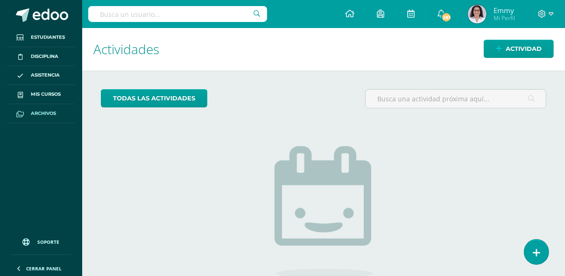
click at [37, 110] on span "Archivos" at bounding box center [43, 113] width 25 height 7
click at [43, 88] on link "Mis cursos" at bounding box center [40, 94] width 67 height 19
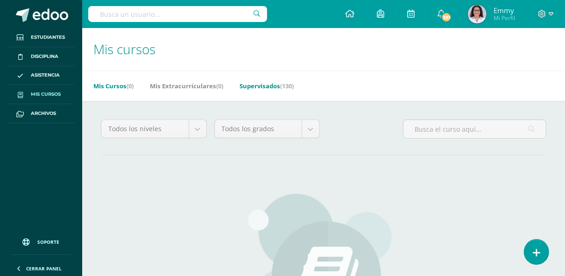
click at [253, 83] on link "Supervisados (130)" at bounding box center [267, 86] width 54 height 15
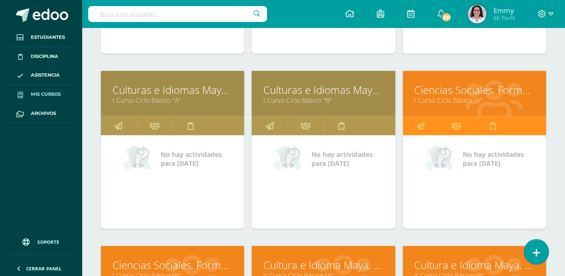
scroll to position [2907, 0]
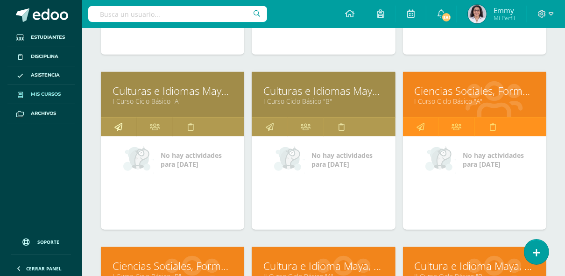
click at [123, 118] on link at bounding box center [119, 127] width 36 height 19
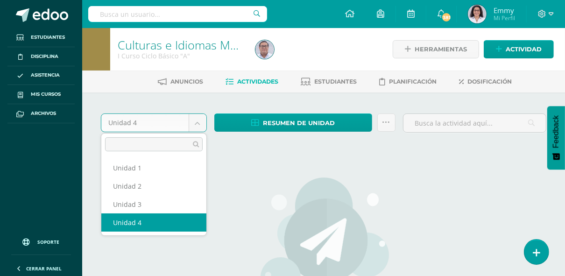
click at [198, 119] on body "Estudiantes Disciplina Asistencia Mis cursos Archivos Soporte Ayuda Reportar un…" at bounding box center [282, 202] width 565 height 404
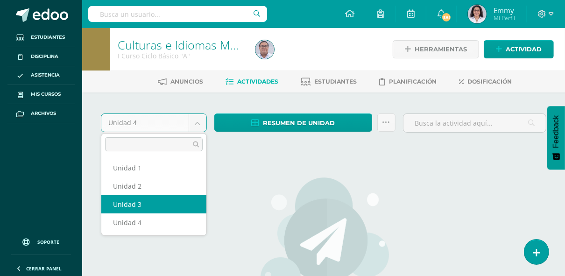
select select "Unidad 3"
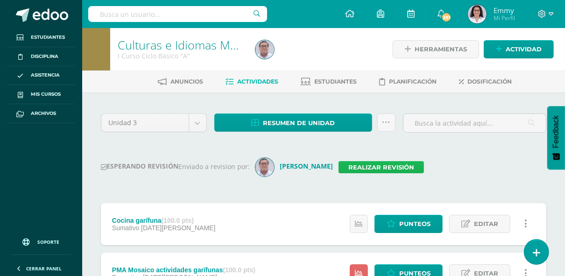
click at [369, 164] on link "Realizar revisión" at bounding box center [382, 167] width 86 height 12
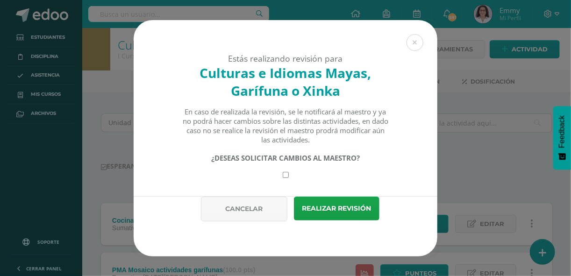
click at [283, 175] on input "checkbox" at bounding box center [286, 175] width 6 height 6
checkbox input "true"
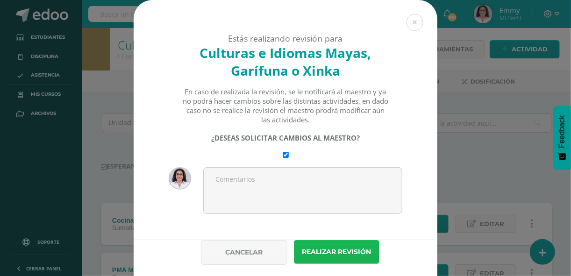
click at [339, 257] on button "Realizar revisión" at bounding box center [337, 252] width 86 height 24
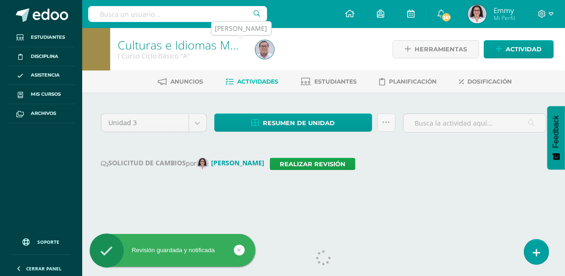
click at [270, 45] on img at bounding box center [265, 49] width 19 height 19
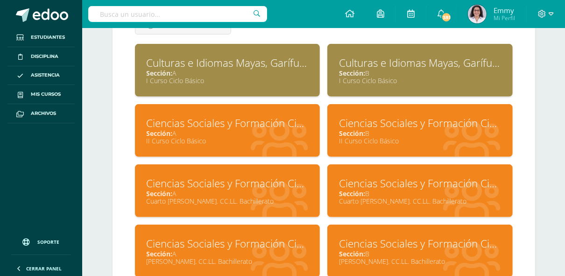
scroll to position [449, 0]
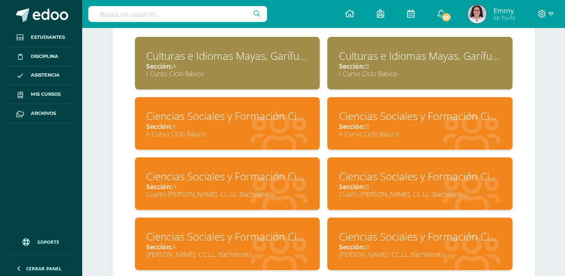
click at [386, 70] on div "I Curso Ciclo Básico" at bounding box center [420, 73] width 162 height 9
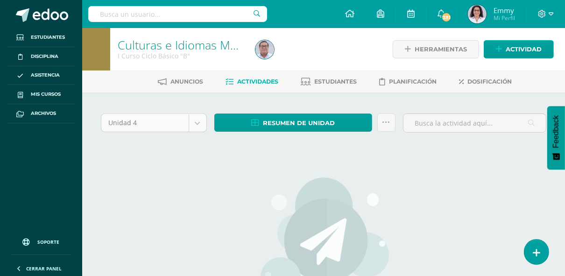
click at [202, 127] on body "Estudiantes Disciplina Asistencia Mis cursos Archivos Soporte Ayuda Reportar un…" at bounding box center [282, 202] width 565 height 404
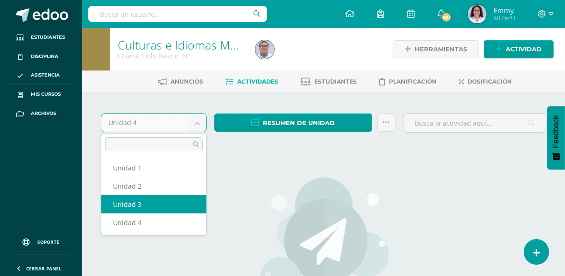
select select "Unidad 3"
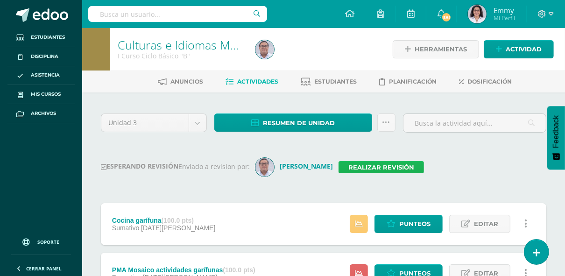
click at [387, 169] on link "Realizar revisión" at bounding box center [382, 167] width 86 height 12
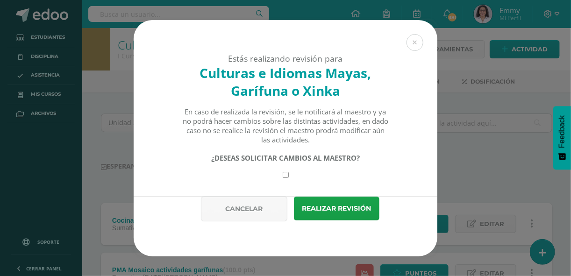
click at [285, 175] on input "checkbox" at bounding box center [286, 175] width 6 height 6
checkbox input "true"
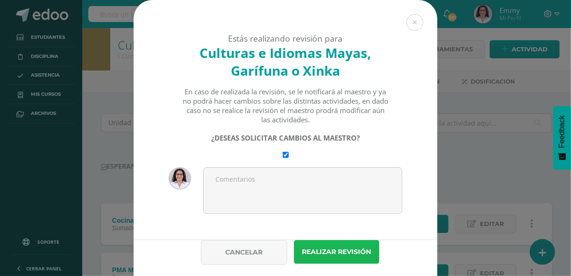
click at [352, 251] on button "Realizar revisión" at bounding box center [337, 252] width 86 height 24
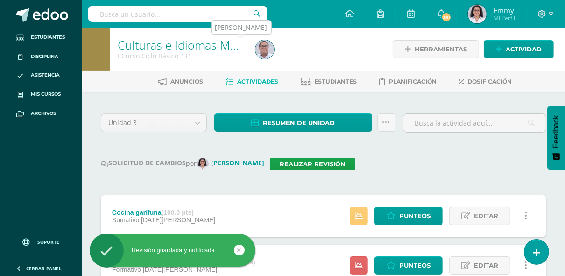
click at [272, 48] on img at bounding box center [265, 49] width 19 height 19
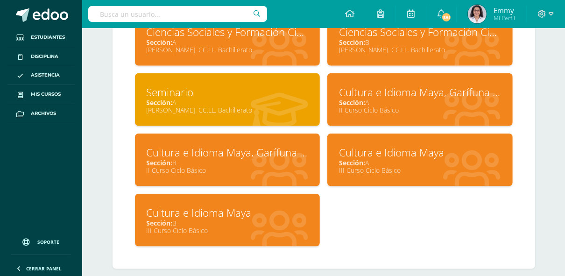
scroll to position [655, 0]
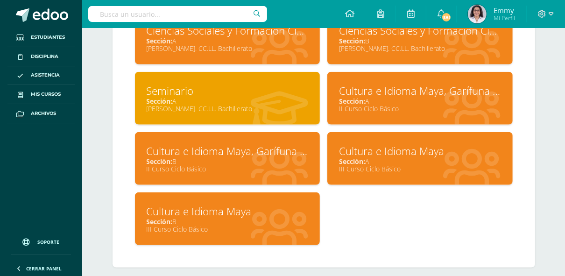
click at [356, 104] on div "II Curso Ciclo Básico" at bounding box center [420, 108] width 162 height 9
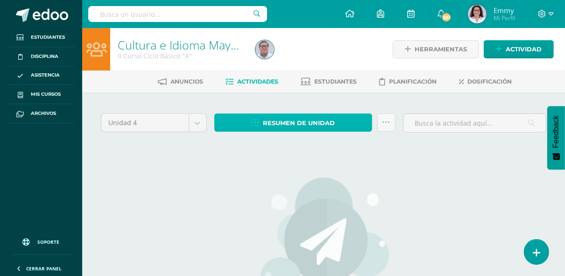
click at [313, 123] on span "Resumen de unidad" at bounding box center [299, 122] width 72 height 17
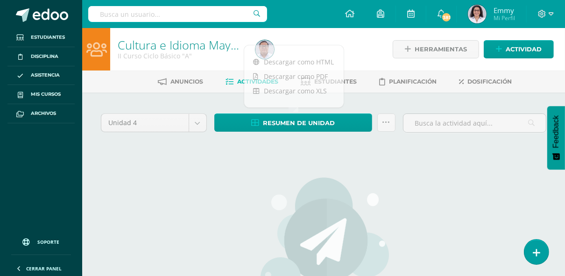
drag, startPoint x: 184, startPoint y: 182, endPoint x: 187, endPoint y: 167, distance: 15.2
click at [184, 182] on div "Unidad 4 Unidad 1 Unidad 2 Unidad 3 Unidad 4 Resumen de unidad Subir actividade…" at bounding box center [323, 248] width 453 height 274
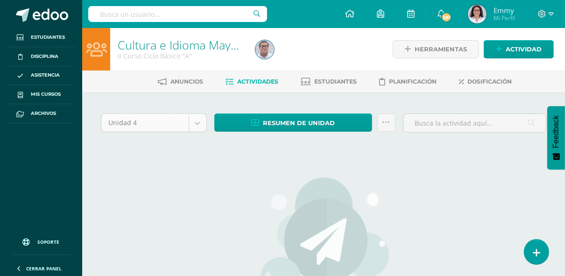
click at [200, 127] on body "Estudiantes Disciplina Asistencia Mis cursos Archivos Soporte Ayuda Reportar un…" at bounding box center [282, 202] width 565 height 404
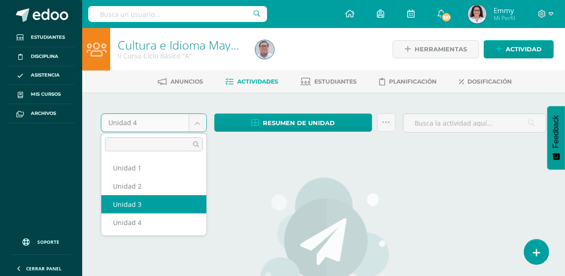
select select "Unidad 3"
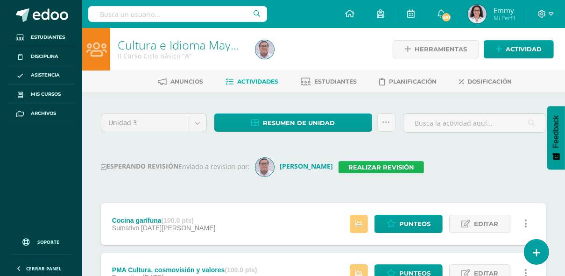
click at [370, 165] on link "Realizar revisión" at bounding box center [382, 167] width 86 height 12
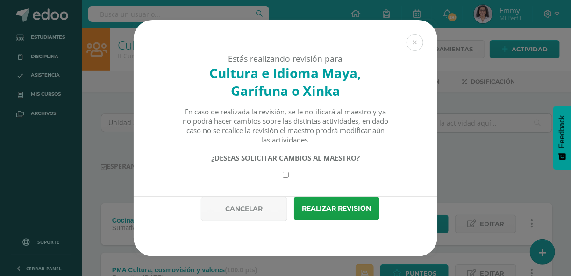
click at [280, 174] on div "¿DESEAS SOLICITAR CAMBIOS AL MAESTRO?" at bounding box center [285, 165] width 207 height 25
click at [283, 174] on input "checkbox" at bounding box center [286, 175] width 6 height 6
checkbox input "true"
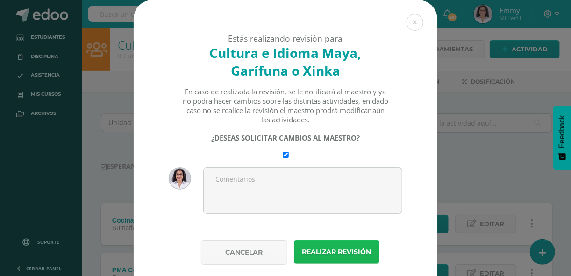
click at [339, 253] on button "Realizar revisión" at bounding box center [337, 252] width 86 height 24
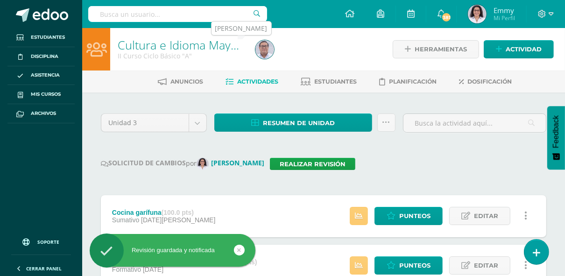
click at [263, 50] on img at bounding box center [265, 49] width 19 height 19
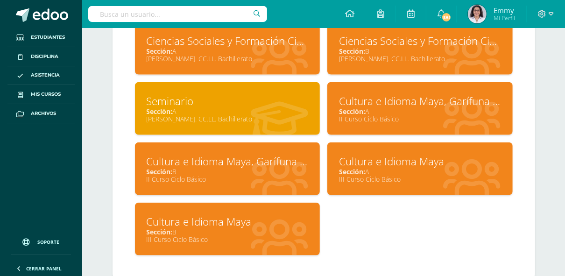
scroll to position [655, 0]
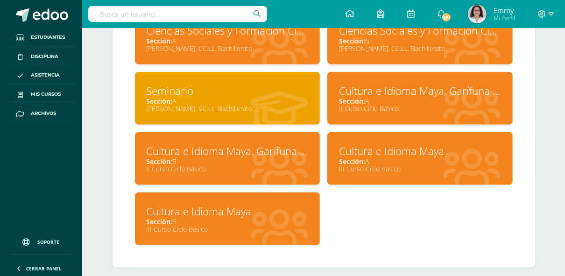
click at [266, 165] on div "II Curso Ciclo Básico" at bounding box center [228, 169] width 162 height 9
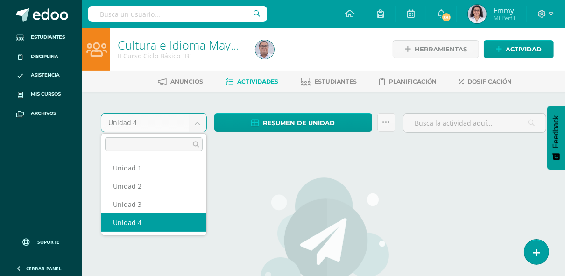
click at [203, 121] on body "Estudiantes Disciplina Asistencia Mis cursos Archivos Soporte Ayuda Reportar un…" at bounding box center [282, 202] width 565 height 404
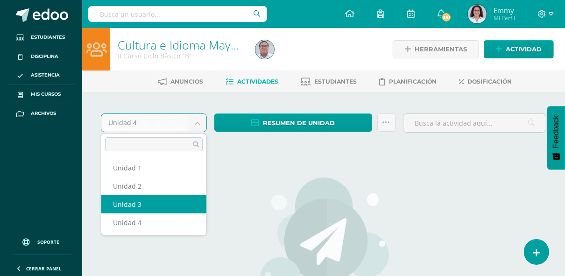
select select "Unidad 3"
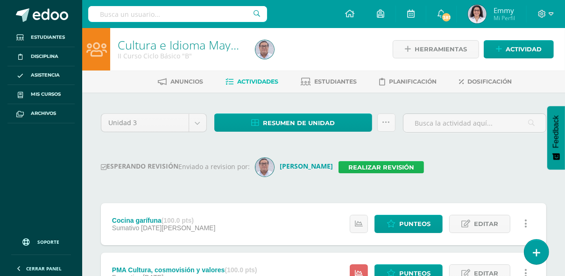
click at [393, 167] on link "Realizar revisión" at bounding box center [382, 167] width 86 height 12
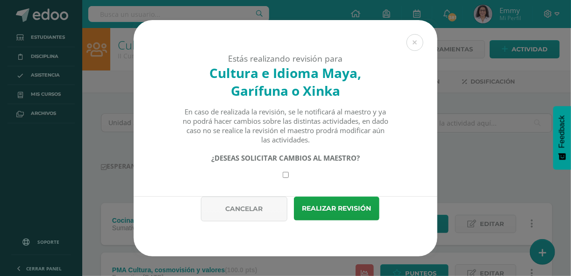
click at [289, 175] on div "¿DESEAS SOLICITAR CAMBIOS AL MAESTRO?" at bounding box center [285, 165] width 207 height 25
click at [284, 172] on div "¿DESEAS SOLICITAR CAMBIOS AL MAESTRO?" at bounding box center [285, 165] width 207 height 25
click at [283, 172] on input "checkbox" at bounding box center [286, 175] width 6 height 6
checkbox input "true"
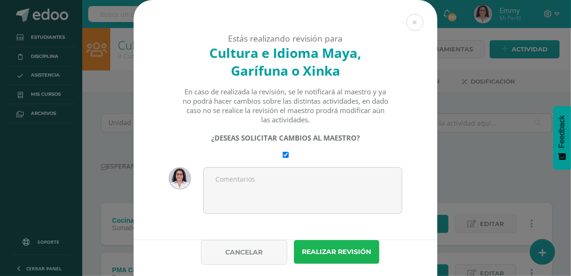
click at [325, 245] on button "Realizar revisión" at bounding box center [337, 252] width 86 height 24
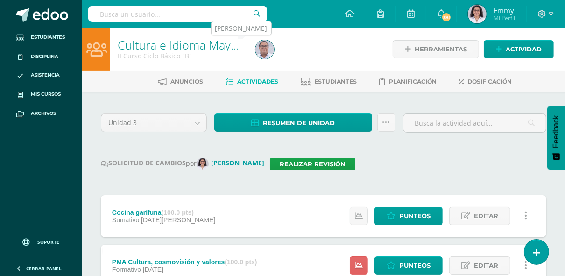
click at [268, 52] on img at bounding box center [265, 49] width 19 height 19
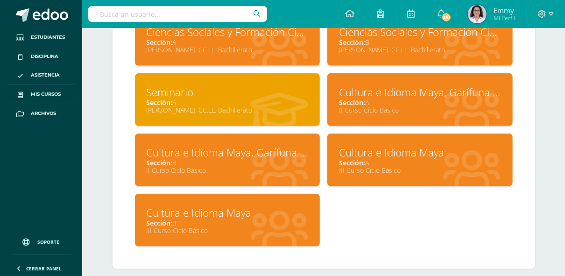
scroll to position [655, 0]
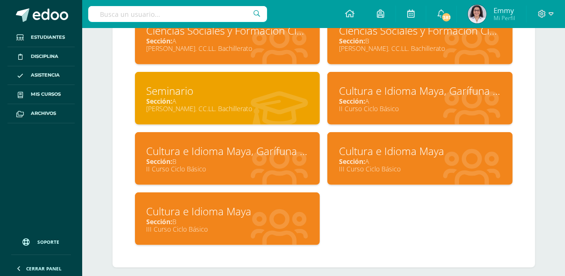
click at [361, 165] on div "III Curso Ciclo Básico" at bounding box center [420, 169] width 162 height 9
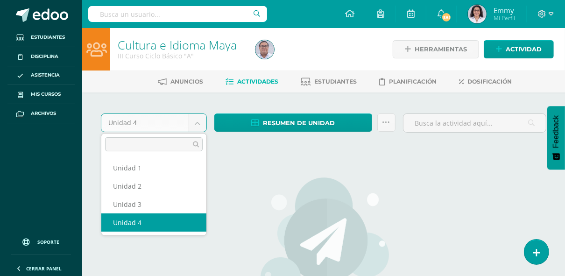
click at [200, 117] on body "Estudiantes Disciplina Asistencia Mis cursos Archivos Soporte Ayuda Reportar un…" at bounding box center [282, 202] width 565 height 404
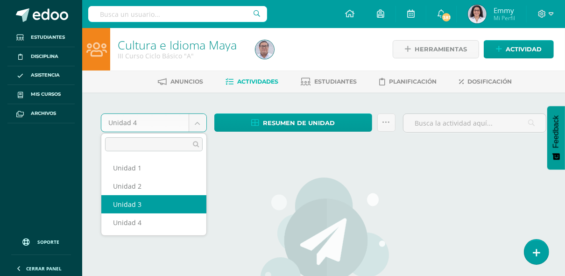
select select "Unidad 3"
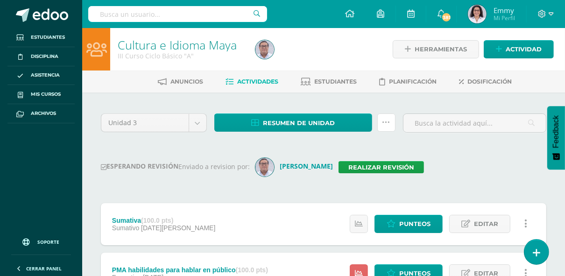
click at [385, 120] on icon at bounding box center [387, 123] width 8 height 8
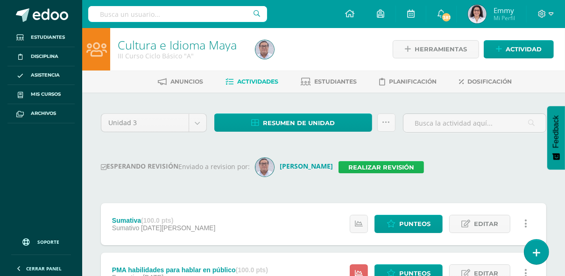
click at [358, 164] on link "Realizar revisión" at bounding box center [382, 167] width 86 height 12
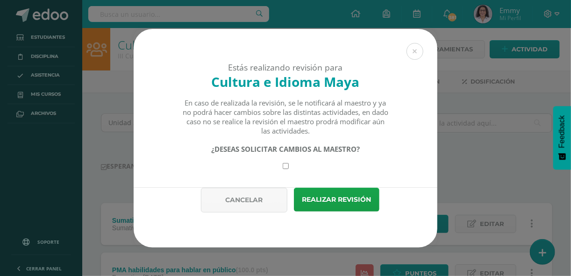
click at [283, 166] on input "checkbox" at bounding box center [286, 166] width 6 height 6
checkbox input "true"
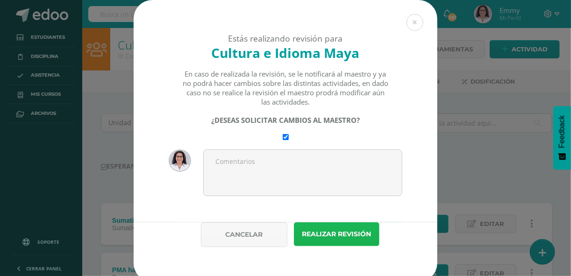
click at [352, 233] on button "Realizar revisión" at bounding box center [337, 234] width 86 height 24
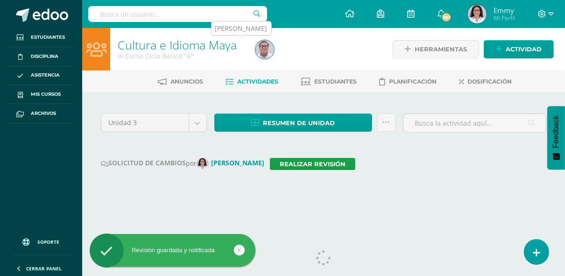
click at [265, 48] on img at bounding box center [265, 49] width 19 height 19
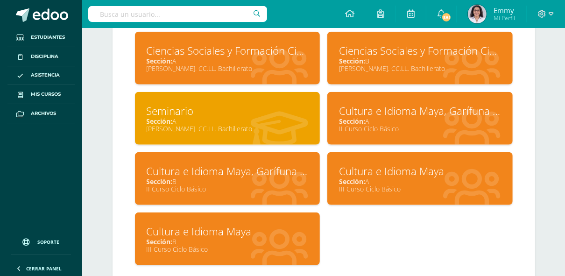
scroll to position [636, 0]
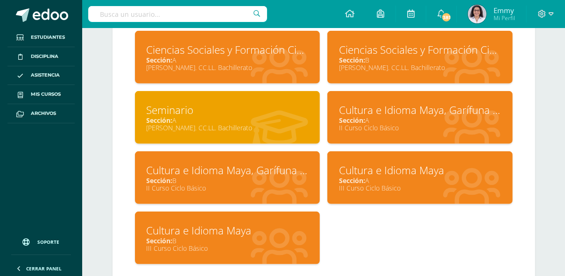
click at [256, 244] on div "III Curso Ciclo Básico" at bounding box center [228, 248] width 162 height 9
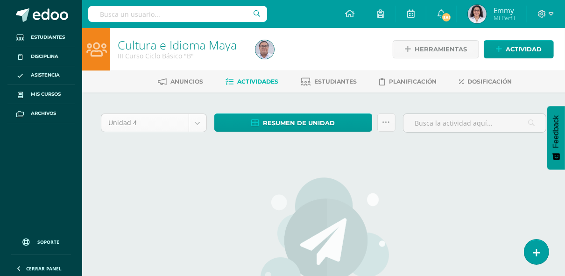
click at [202, 121] on body "Estudiantes Disciplina Asistencia Mis cursos Archivos Soporte Ayuda Reportar un…" at bounding box center [282, 202] width 565 height 404
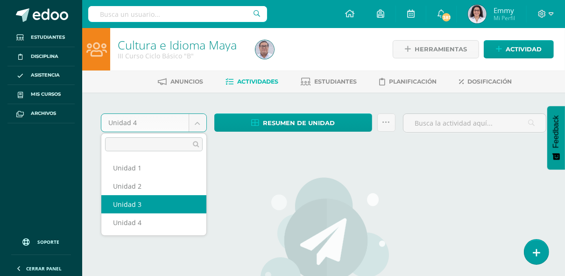
select select "Unidad 3"
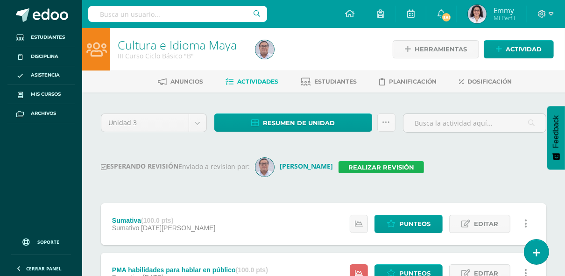
click at [398, 165] on link "Realizar revisión" at bounding box center [382, 167] width 86 height 12
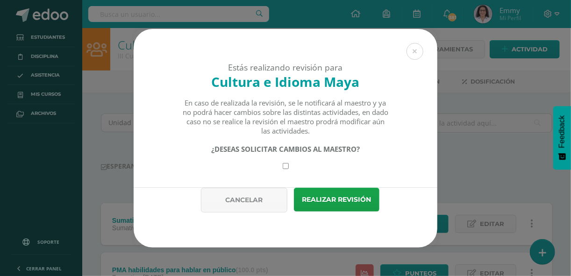
drag, startPoint x: 284, startPoint y: 164, endPoint x: 317, endPoint y: 178, distance: 35.6
click at [284, 165] on input "checkbox" at bounding box center [286, 166] width 6 height 6
checkbox input "true"
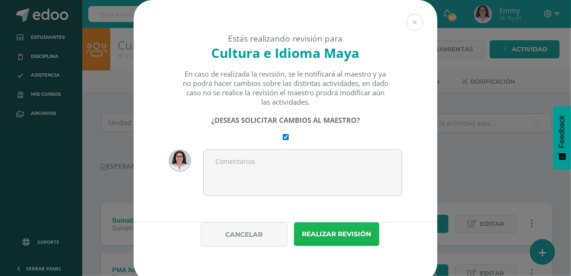
click at [361, 235] on button "Realizar revisión" at bounding box center [337, 234] width 86 height 24
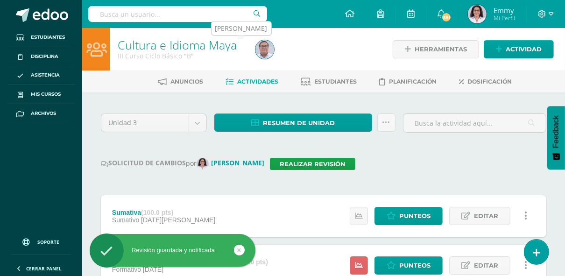
click at [266, 51] on img at bounding box center [265, 49] width 19 height 19
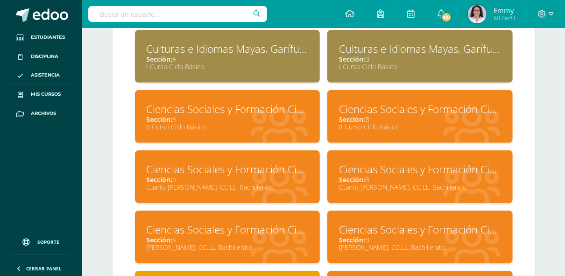
scroll to position [449, 0]
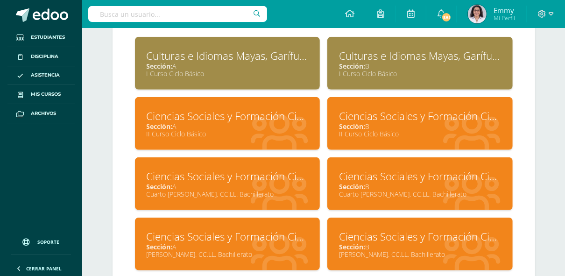
click at [278, 122] on div "Sección: A" at bounding box center [228, 126] width 162 height 9
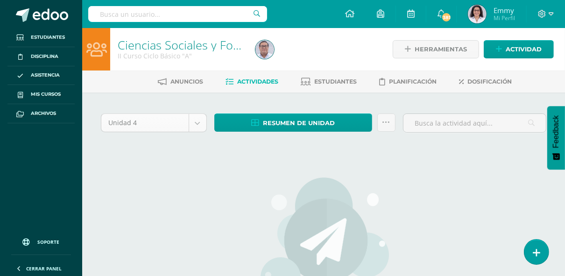
click at [199, 117] on body "Estudiantes Disciplina Asistencia Mis cursos Archivos Soporte Ayuda Reportar un…" at bounding box center [282, 202] width 565 height 404
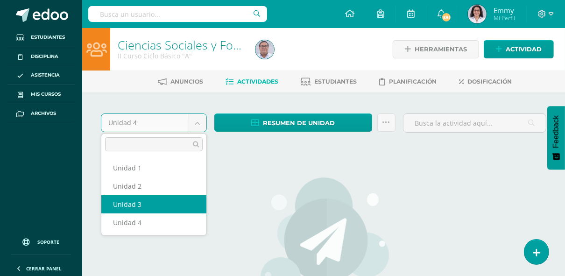
select select "Unidad 3"
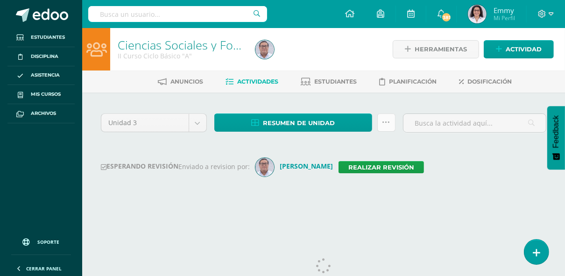
click at [389, 121] on icon at bounding box center [387, 123] width 8 height 8
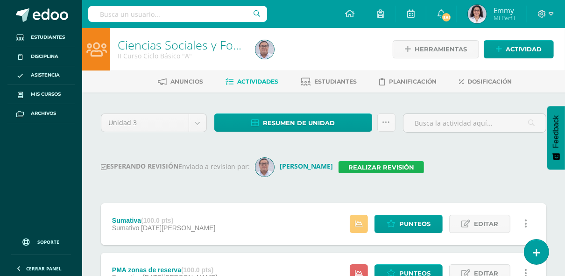
click at [403, 162] on link "Realizar revisión" at bounding box center [382, 167] width 86 height 12
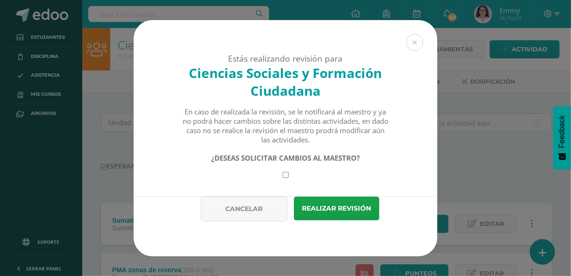
click at [283, 175] on input "checkbox" at bounding box center [286, 175] width 6 height 6
checkbox input "true"
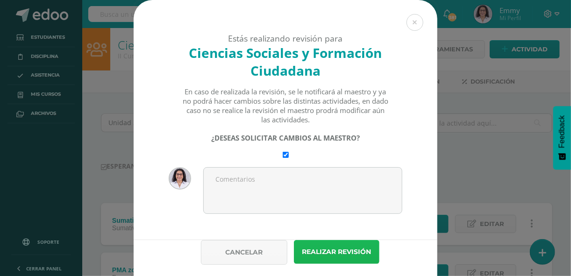
click at [348, 249] on button "Realizar revisión" at bounding box center [337, 252] width 86 height 24
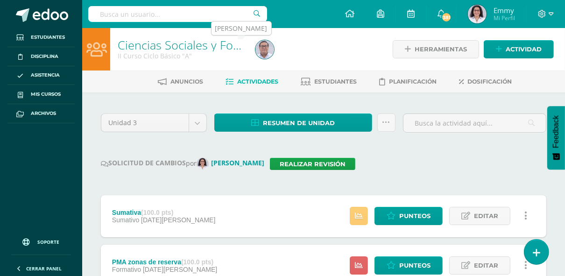
click at [264, 48] on img at bounding box center [265, 49] width 19 height 19
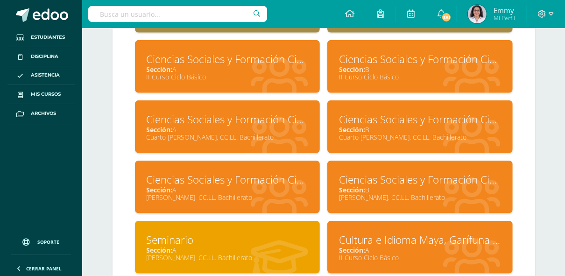
scroll to position [505, 0]
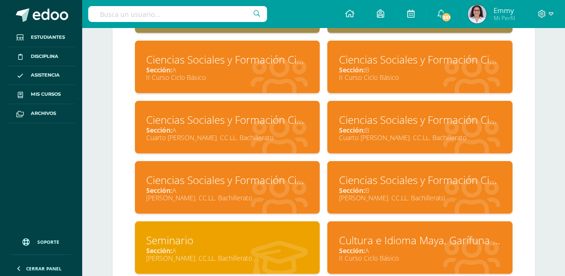
click at [428, 66] on div "Sección: B" at bounding box center [420, 69] width 162 height 9
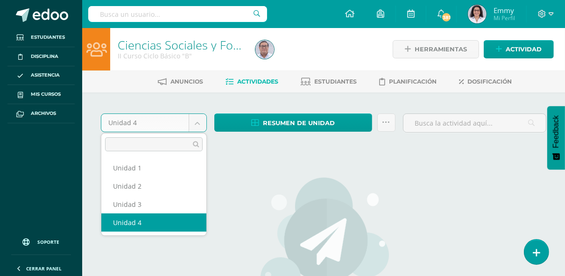
drag, startPoint x: 198, startPoint y: 121, endPoint x: 200, endPoint y: 127, distance: 6.5
click at [199, 121] on body "Estudiantes Disciplina Asistencia Mis cursos Archivos Soporte Ayuda Reportar un…" at bounding box center [282, 202] width 565 height 404
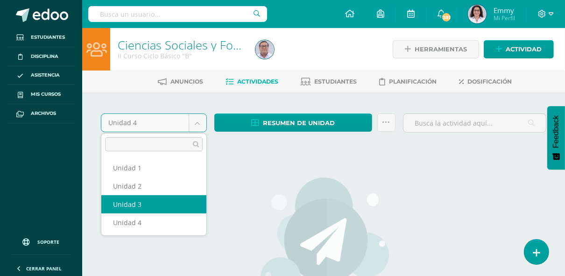
select select "Unidad 3"
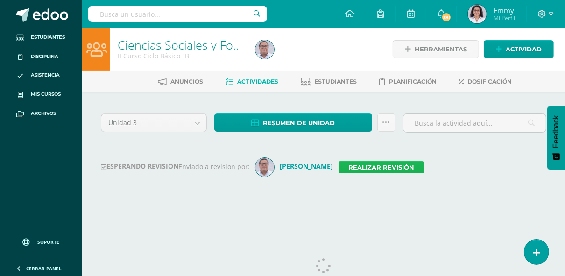
click at [408, 166] on link "Realizar revisión" at bounding box center [382, 167] width 86 height 12
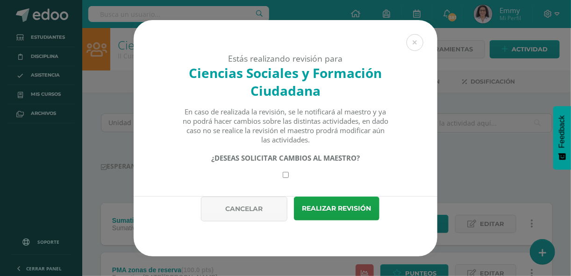
click at [286, 173] on input "checkbox" at bounding box center [286, 175] width 6 height 6
checkbox input "true"
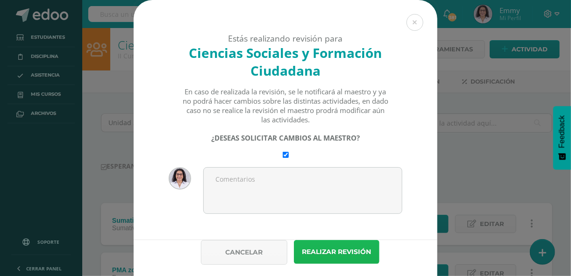
click at [347, 255] on button "Realizar revisión" at bounding box center [337, 252] width 86 height 24
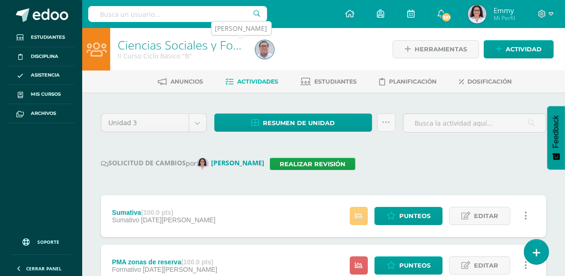
click at [270, 52] on img at bounding box center [265, 49] width 19 height 19
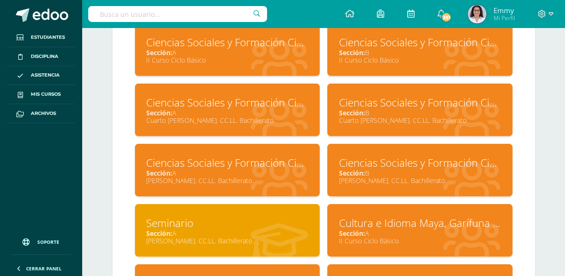
scroll to position [523, 0]
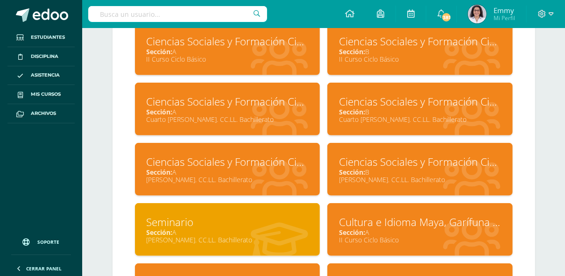
click at [286, 159] on div "Ciencias Sociales y Formación Ciudadana 5" at bounding box center [228, 162] width 162 height 14
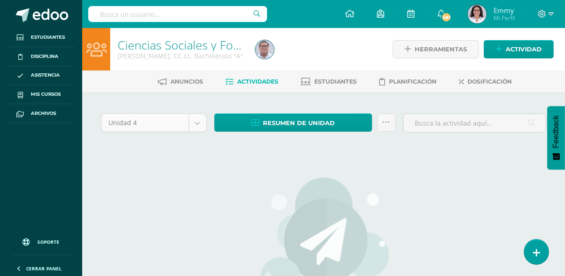
click at [199, 120] on body "Estudiantes Disciplina Asistencia Mis cursos Archivos Soporte Ayuda Reportar un…" at bounding box center [282, 202] width 565 height 404
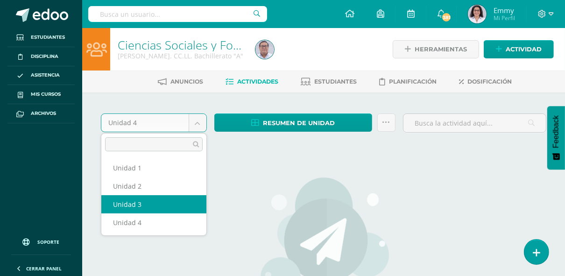
drag, startPoint x: 180, startPoint y: 203, endPoint x: 191, endPoint y: 196, distance: 12.6
select select "Unidad 3"
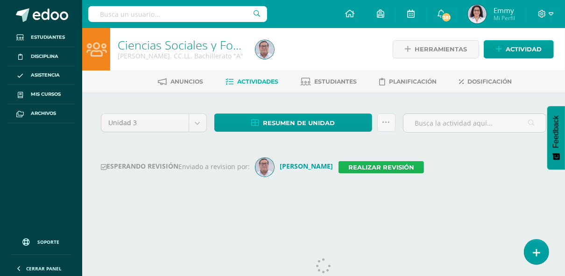
click at [388, 167] on link "Realizar revisión" at bounding box center [382, 167] width 86 height 12
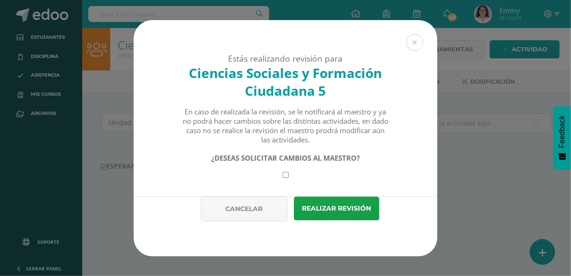
click at [286, 175] on input "checkbox" at bounding box center [286, 175] width 6 height 6
checkbox input "true"
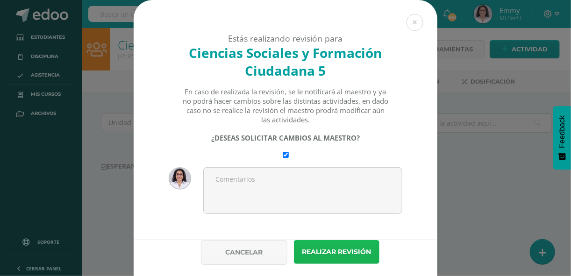
click at [336, 249] on button "Realizar revisión" at bounding box center [337, 252] width 86 height 24
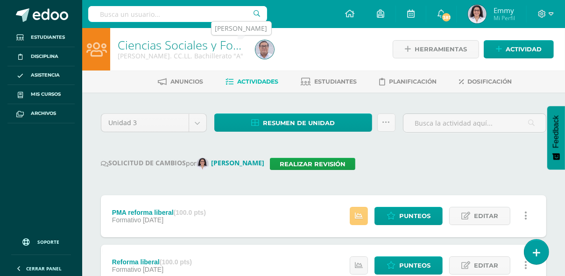
click at [268, 51] on img at bounding box center [265, 49] width 19 height 19
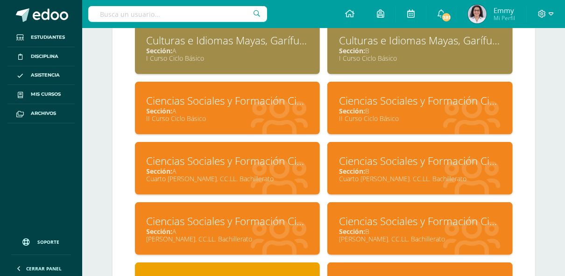
scroll to position [486, 0]
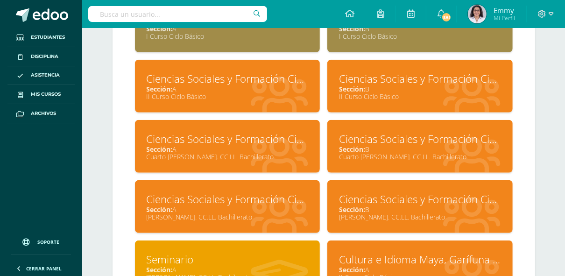
click at [392, 215] on div "Ciencias Sociales y Formación Ciudadana 5 Sección: B Quinto Bach. CC.LL. Bachil…" at bounding box center [421, 206] width 186 height 53
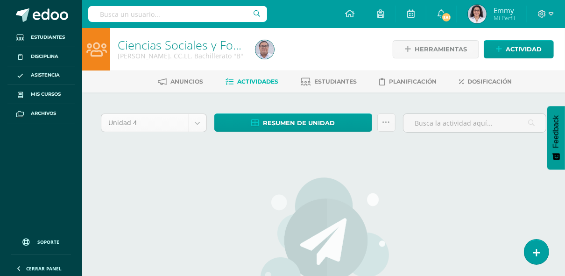
click at [197, 119] on body "Estudiantes Disciplina Asistencia Mis cursos Archivos Soporte Ayuda Reportar un…" at bounding box center [282, 202] width 565 height 404
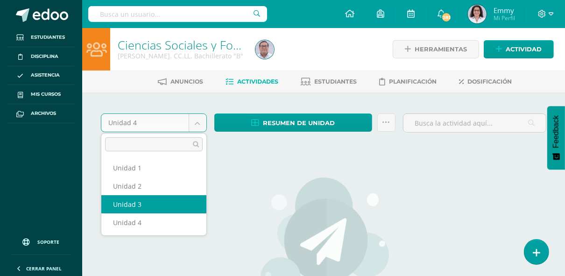
select select "Unidad 3"
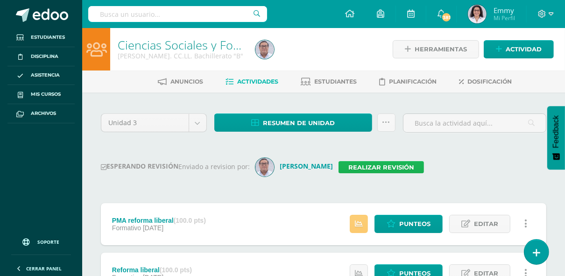
click at [379, 162] on link "Realizar revisión" at bounding box center [382, 167] width 86 height 12
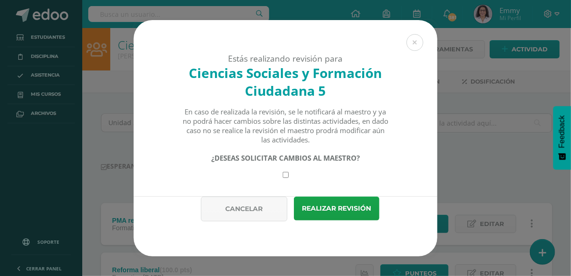
click at [280, 172] on div "¿DESEAS SOLICITAR CAMBIOS AL MAESTRO?" at bounding box center [285, 165] width 207 height 25
click at [285, 174] on input "checkbox" at bounding box center [286, 175] width 6 height 6
checkbox input "true"
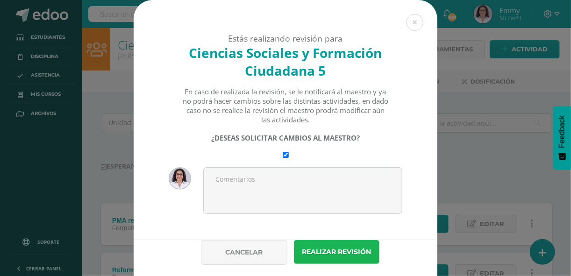
click at [338, 251] on button "Realizar revisión" at bounding box center [337, 252] width 86 height 24
